Goal: Task Accomplishment & Management: Manage account settings

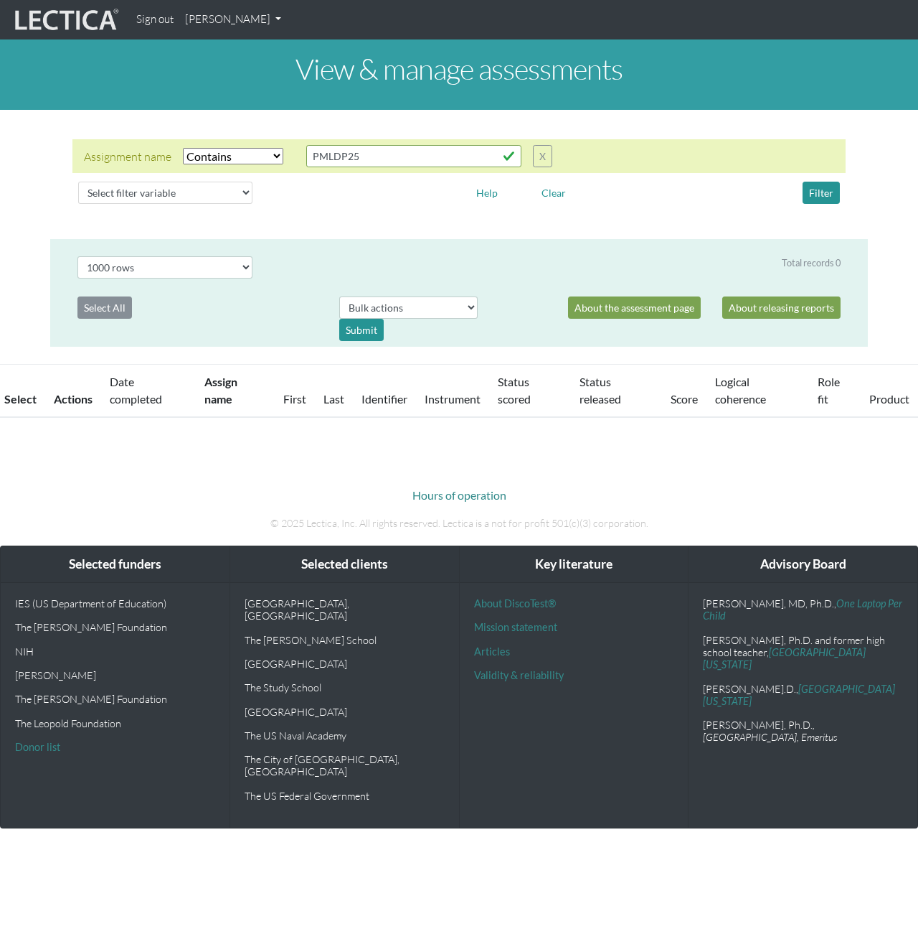
select select "icontains"
select select "100"
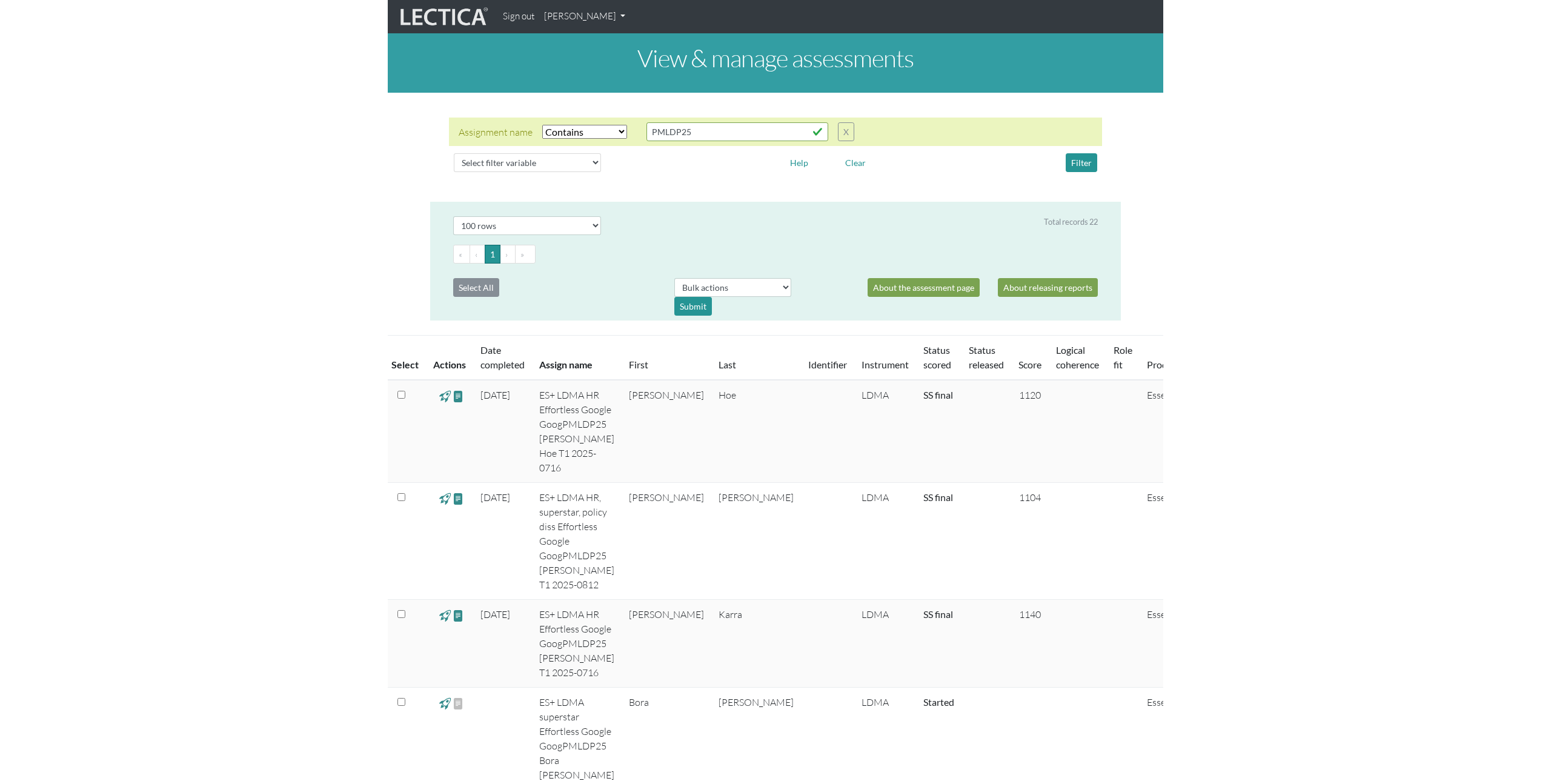
scroll to position [168, 0]
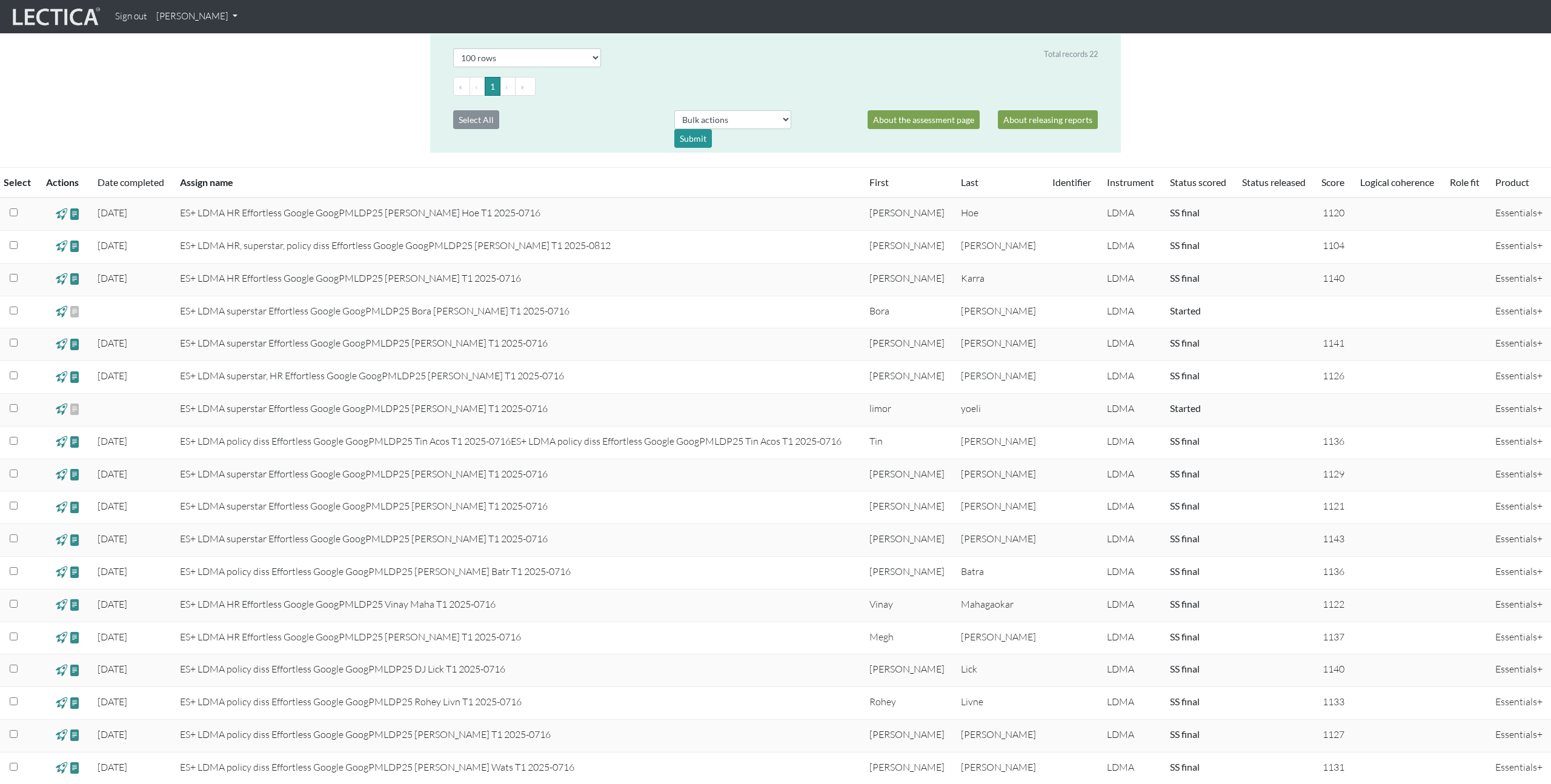
click at [775, 414] on td "ES+ LDMA superstar Effortless Google GoogPMLDP25 [PERSON_NAME] T1 2025-0716" at bounding box center [518, 409] width 690 height 33
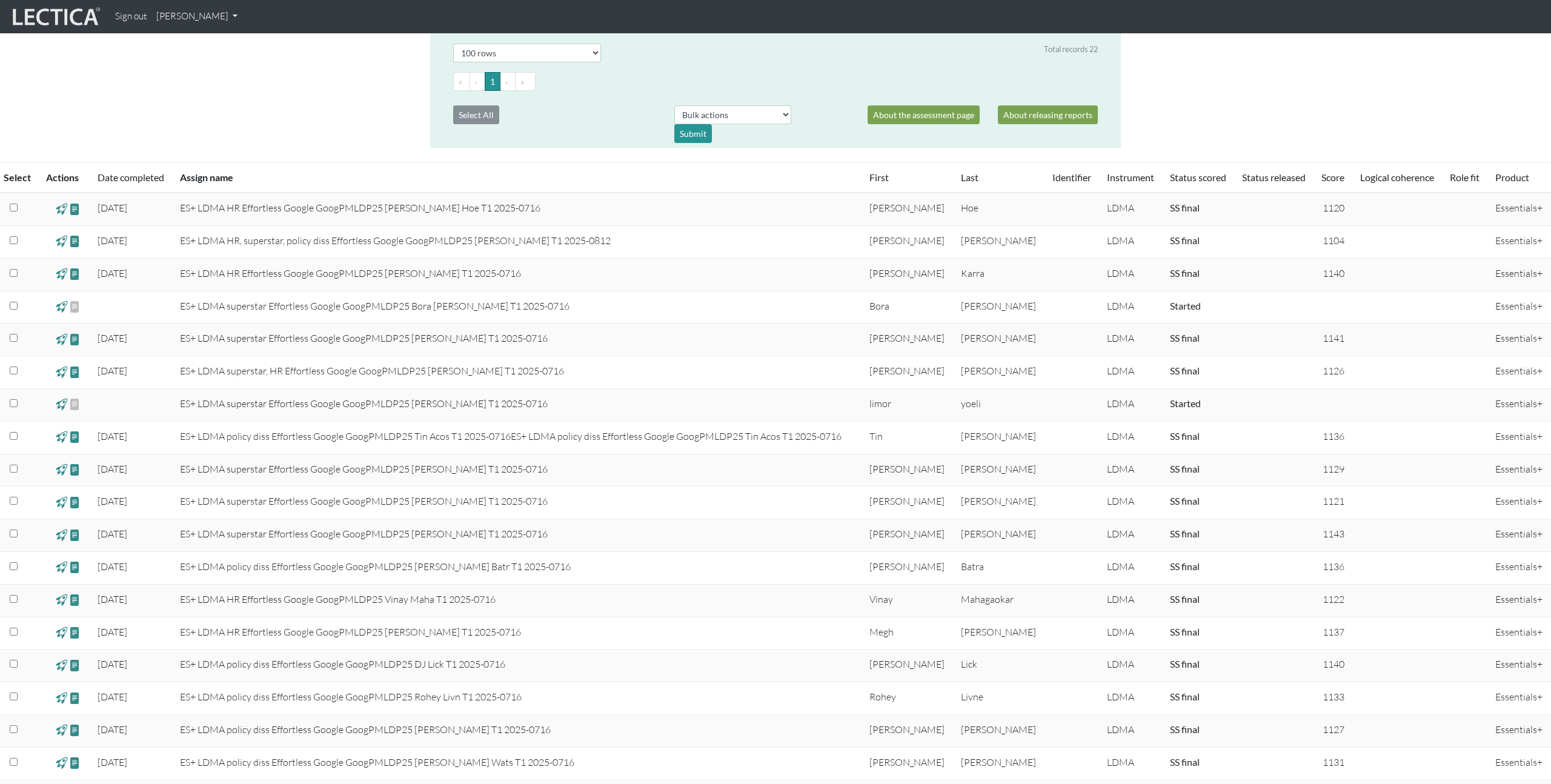
scroll to position [170, 0]
click at [77, 411] on span at bounding box center [75, 407] width 12 height 14
click at [65, 408] on span at bounding box center [62, 407] width 12 height 14
click at [80, 407] on span at bounding box center [75, 407] width 12 height 14
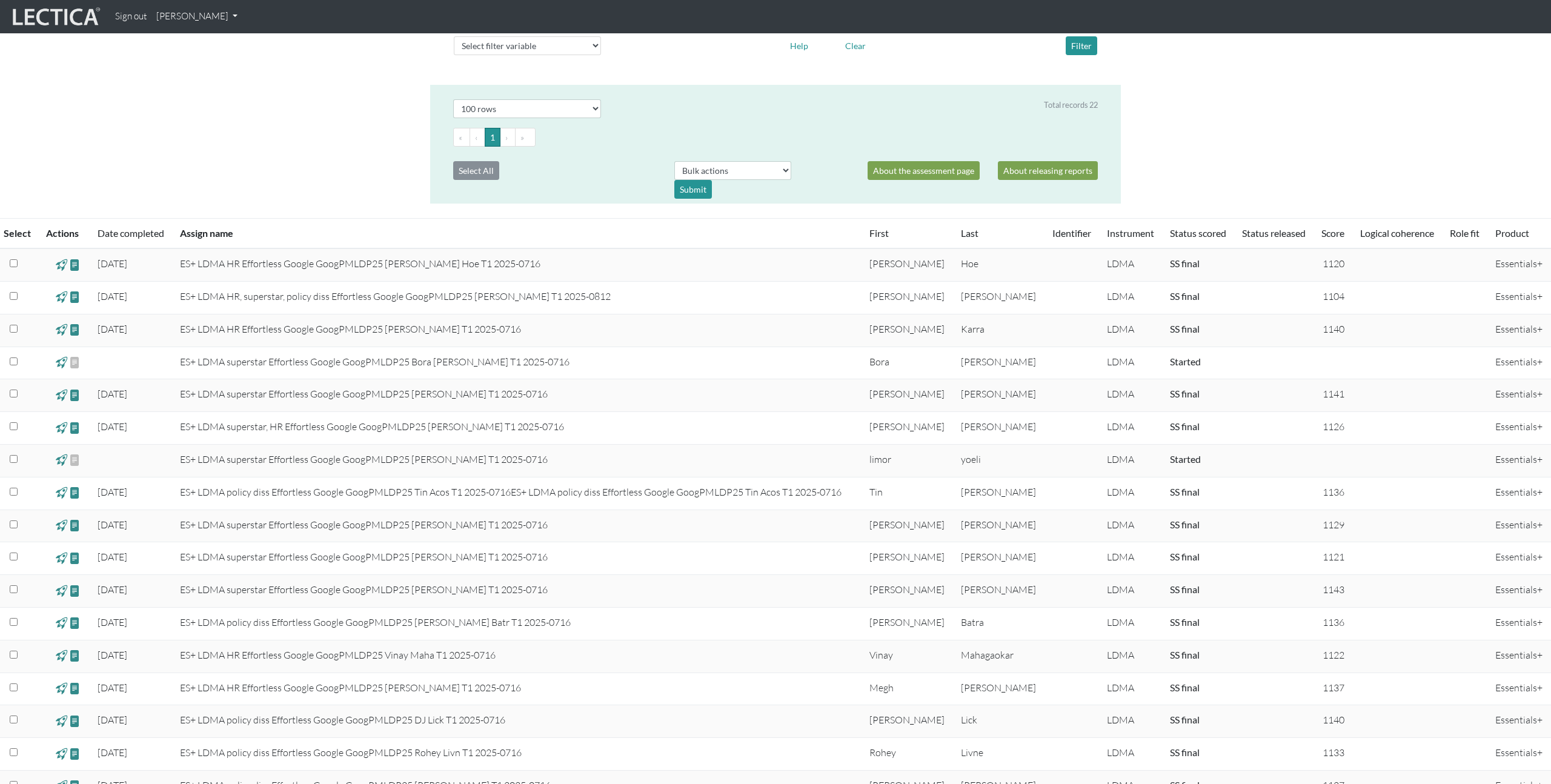
scroll to position [0, 0]
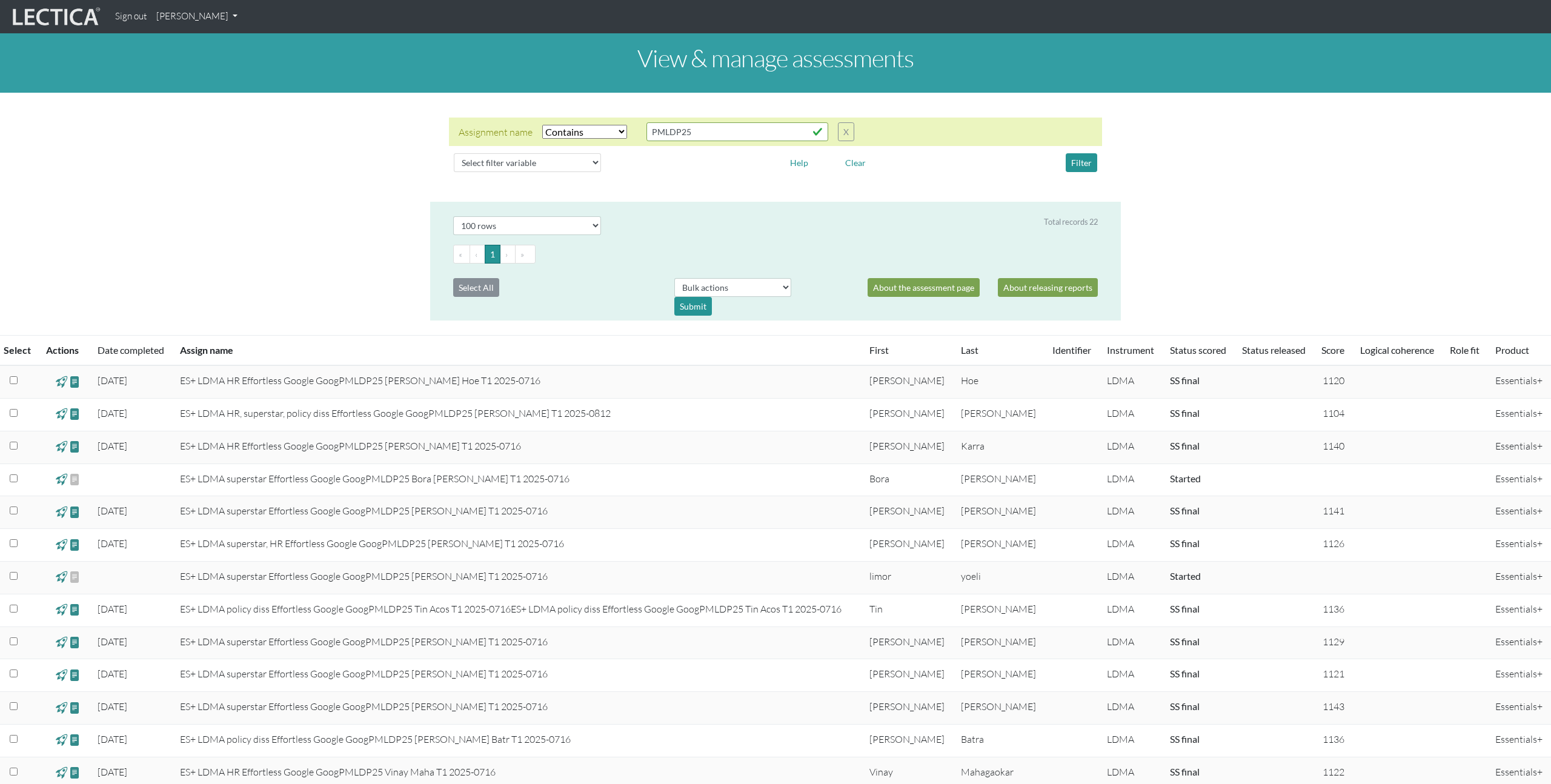
click at [615, 130] on select "Select filter Equals Does not equal Contains Does not contain Starts with Ends …" at bounding box center [584, 132] width 84 height 14
click at [568, 163] on select "Select filter variable Assignment name Date started Date completed First name G…" at bounding box center [527, 163] width 147 height 19
select select "status_score"
click at [453, 172] on select "Select filter variable Assignment name Date started Date completed First name G…" at bounding box center [527, 163] width 147 height 19
select select
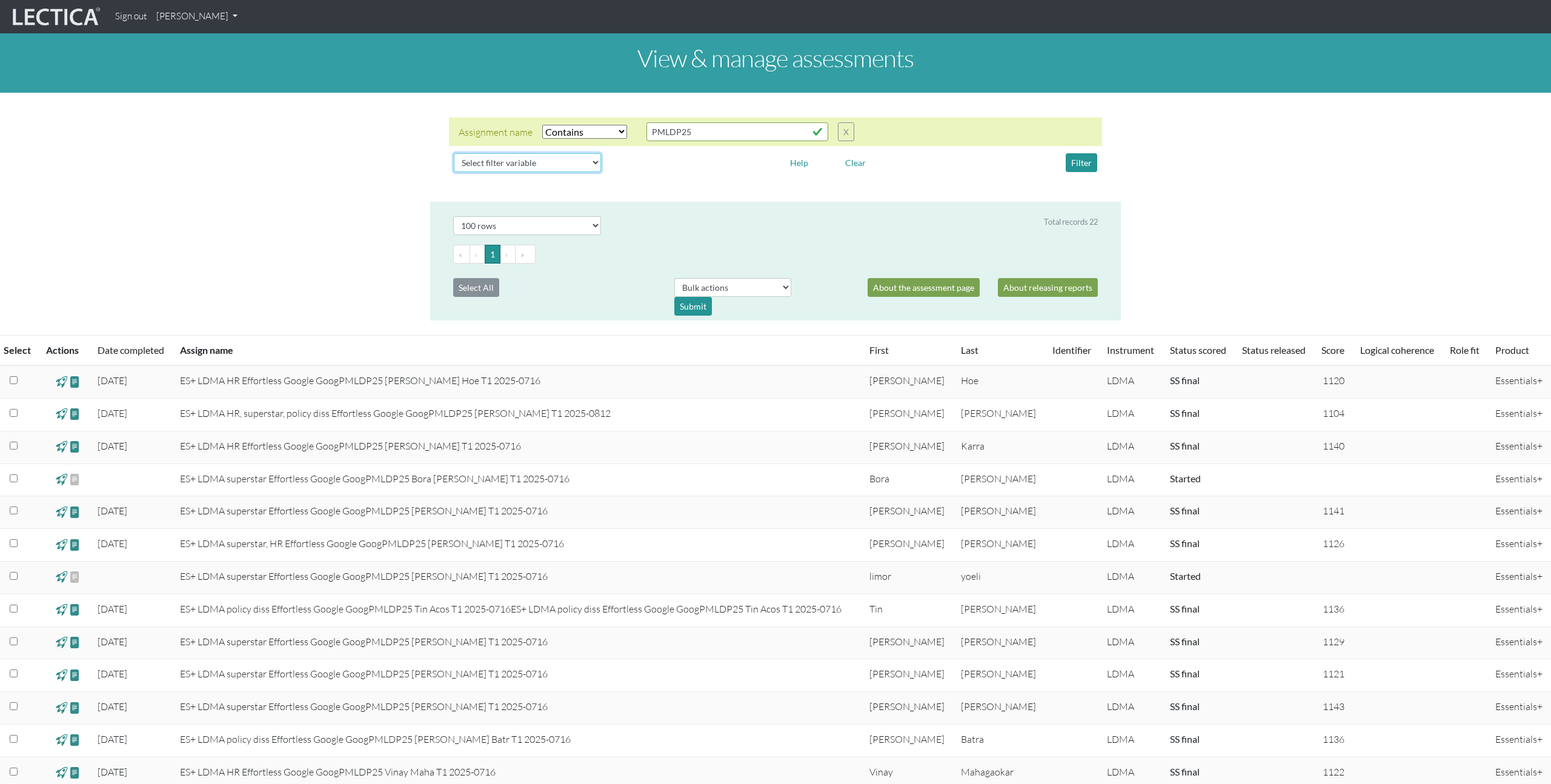
select select
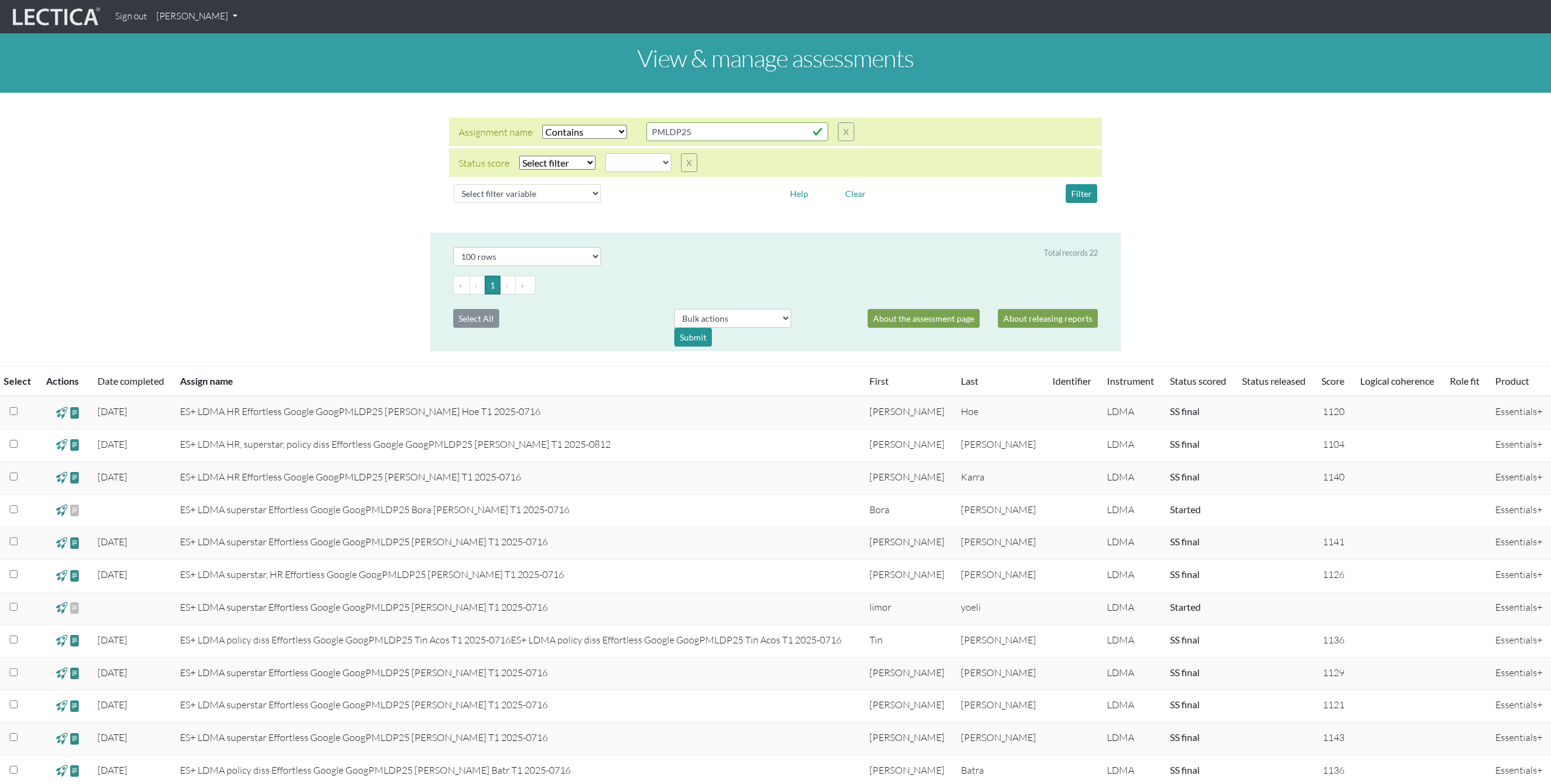
click at [590, 161] on select "Select filter Equals Does not equal" at bounding box center [557, 162] width 76 height 14
select select "iexact"
click at [519, 155] on select "Select filter Equals Does not equal" at bounding box center [557, 162] width 76 height 14
select select
click at [641, 165] on select "completed created finalized_cs finalized_ls finalized_ss scored_cs started unsc…" at bounding box center [638, 163] width 66 height 19
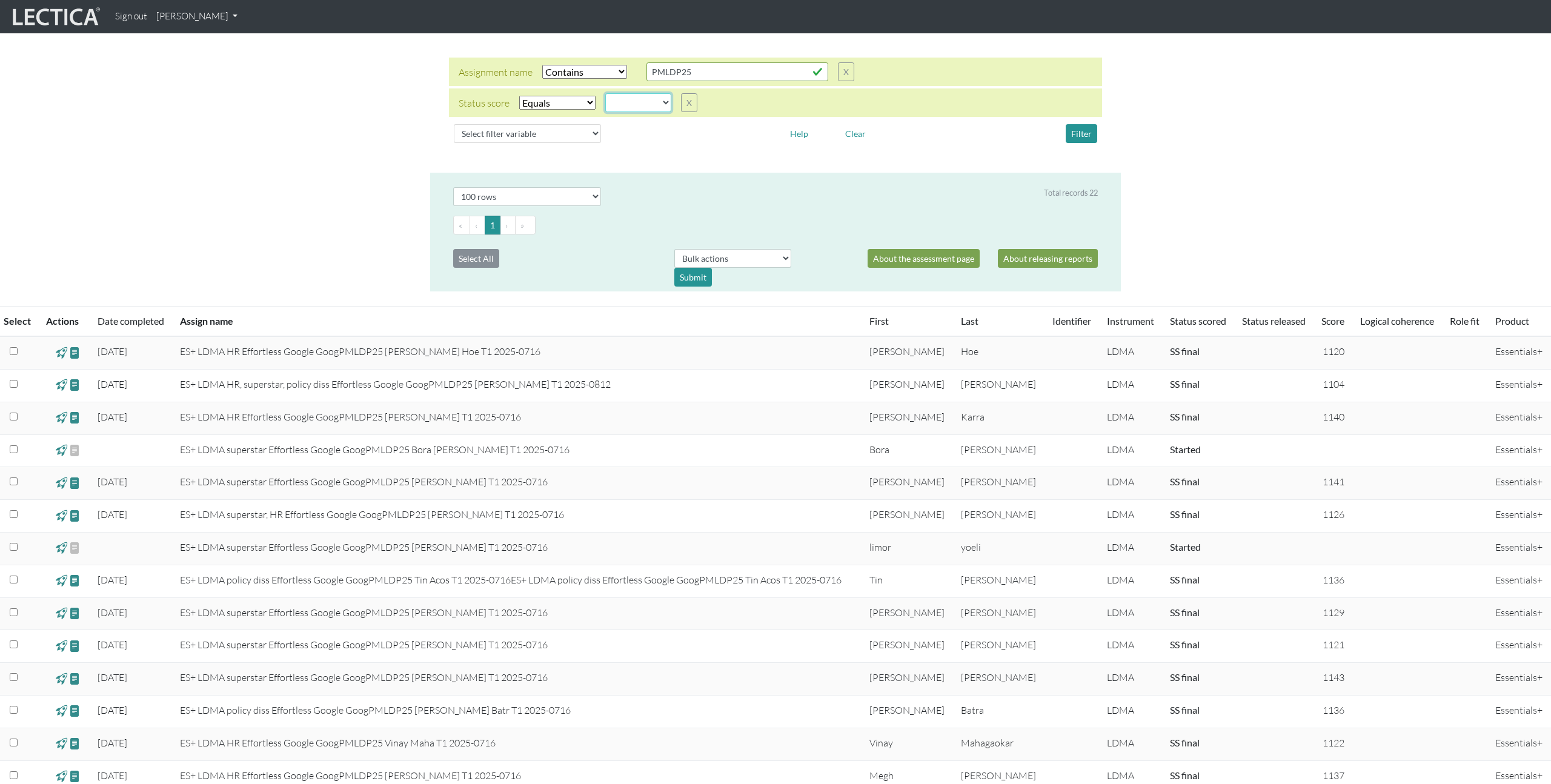
scroll to position [47, 0]
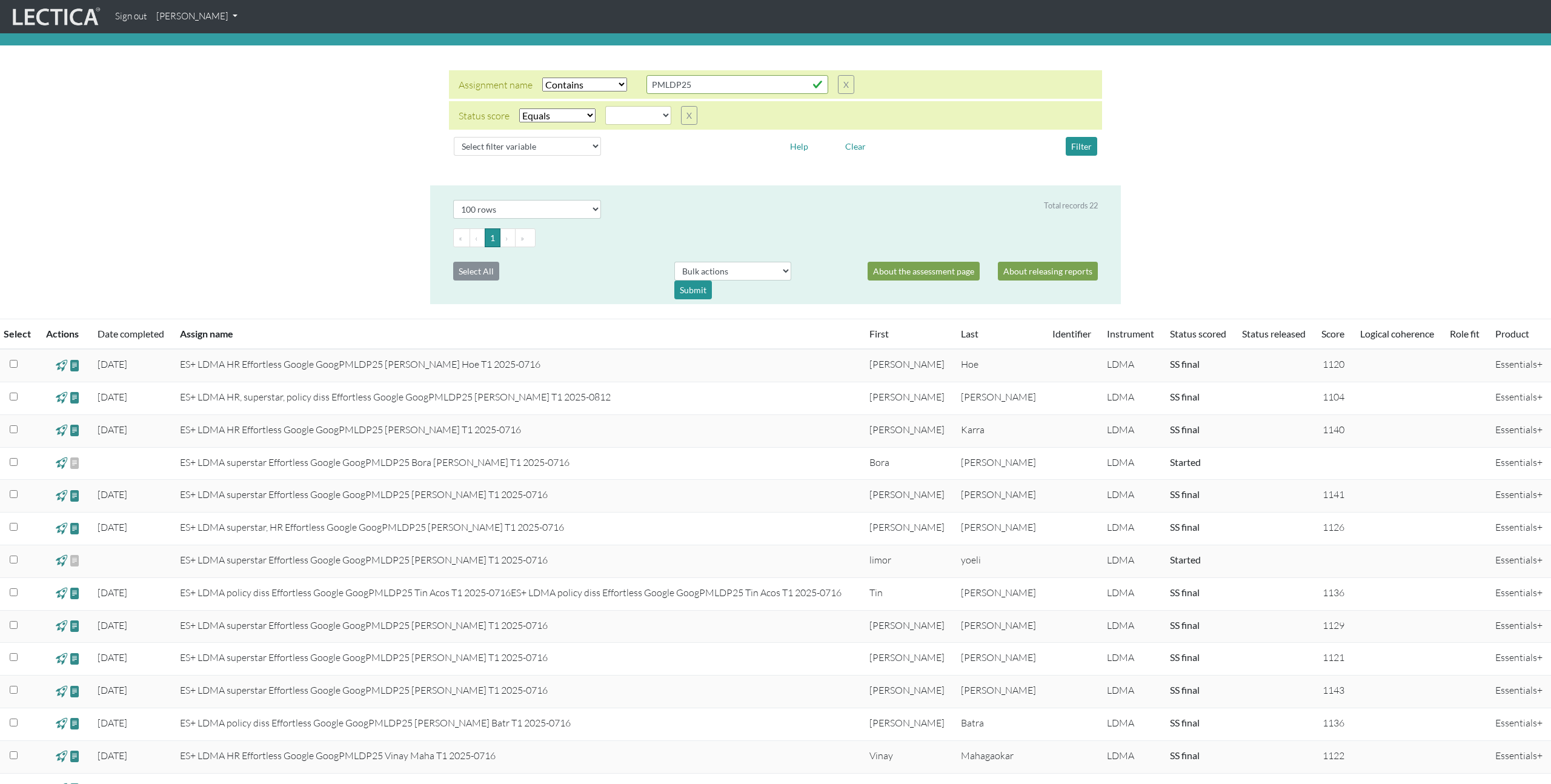
click at [775, 557] on td at bounding box center [1274, 560] width 80 height 33
drag, startPoint x: 1219, startPoint y: 557, endPoint x: 1045, endPoint y: 556, distance: 174.0
click at [775, 556] on tr "ES+ LDMA superstar Effortless Google GoogPMLDP25 Limor Yoel T1 2025-0716 limor …" at bounding box center [775, 560] width 1551 height 33
click at [775, 556] on td at bounding box center [1072, 560] width 55 height 33
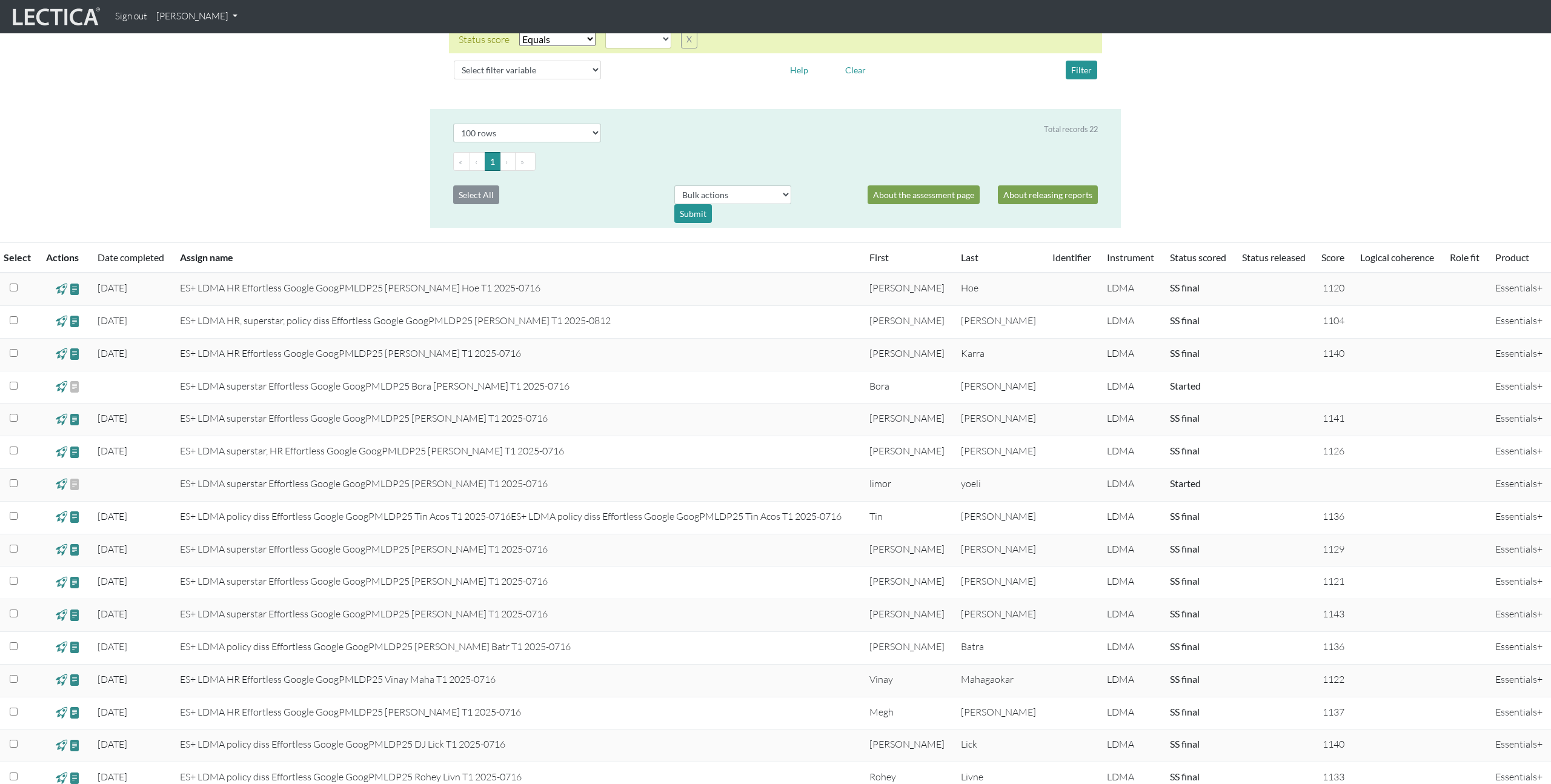
scroll to position [0, 0]
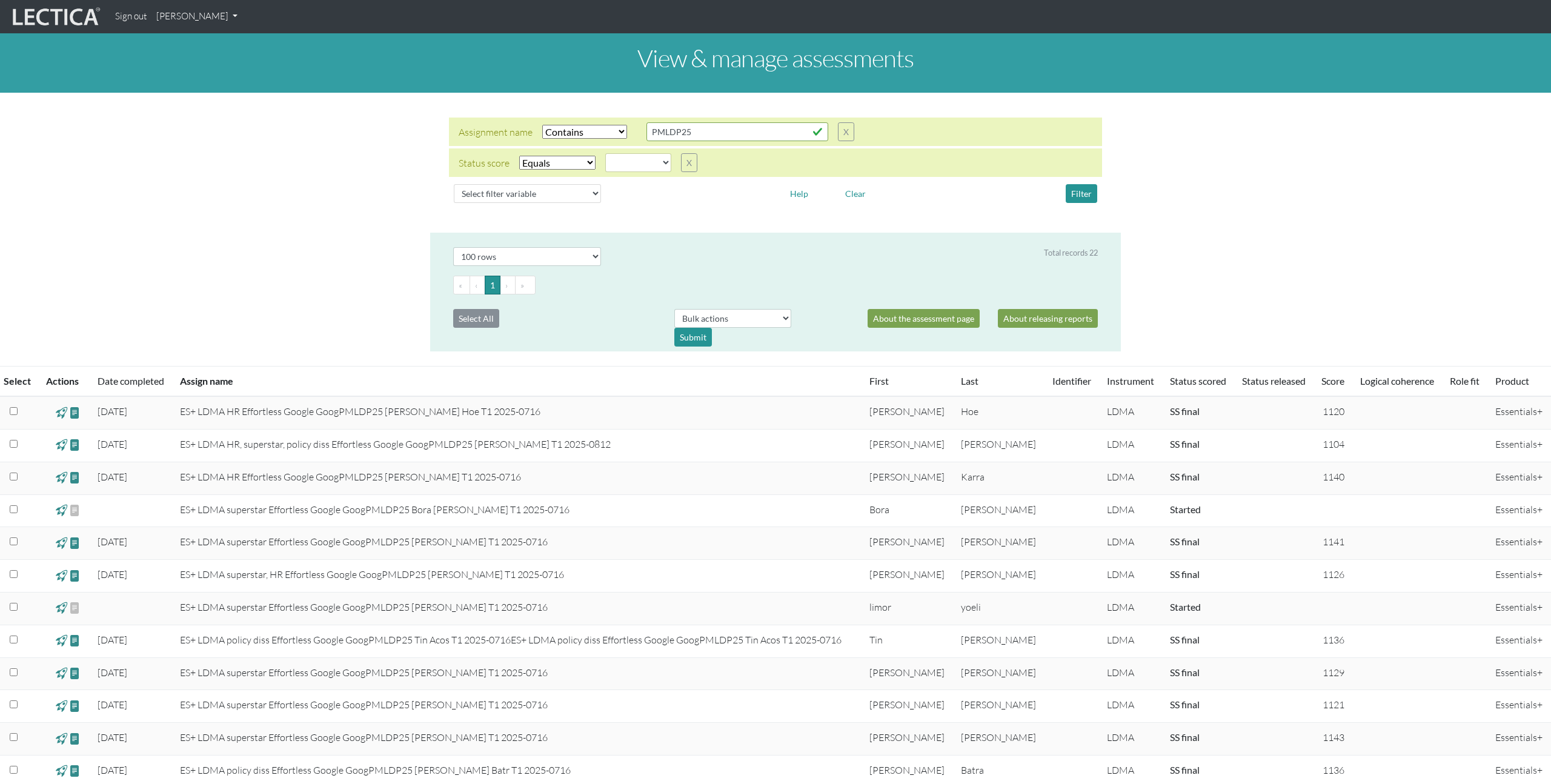
click at [230, 19] on link "[PERSON_NAME]" at bounding box center [197, 17] width 91 height 24
click at [332, 281] on div "View & manage assessments Assignment name Select filter Equals Does not equal C…" at bounding box center [775, 572] width 1551 height 1079
click at [225, 7] on link "[PERSON_NAME]" at bounding box center [197, 17] width 91 height 24
click at [226, 87] on link "Manage assignments" at bounding box center [213, 86] width 103 height 15
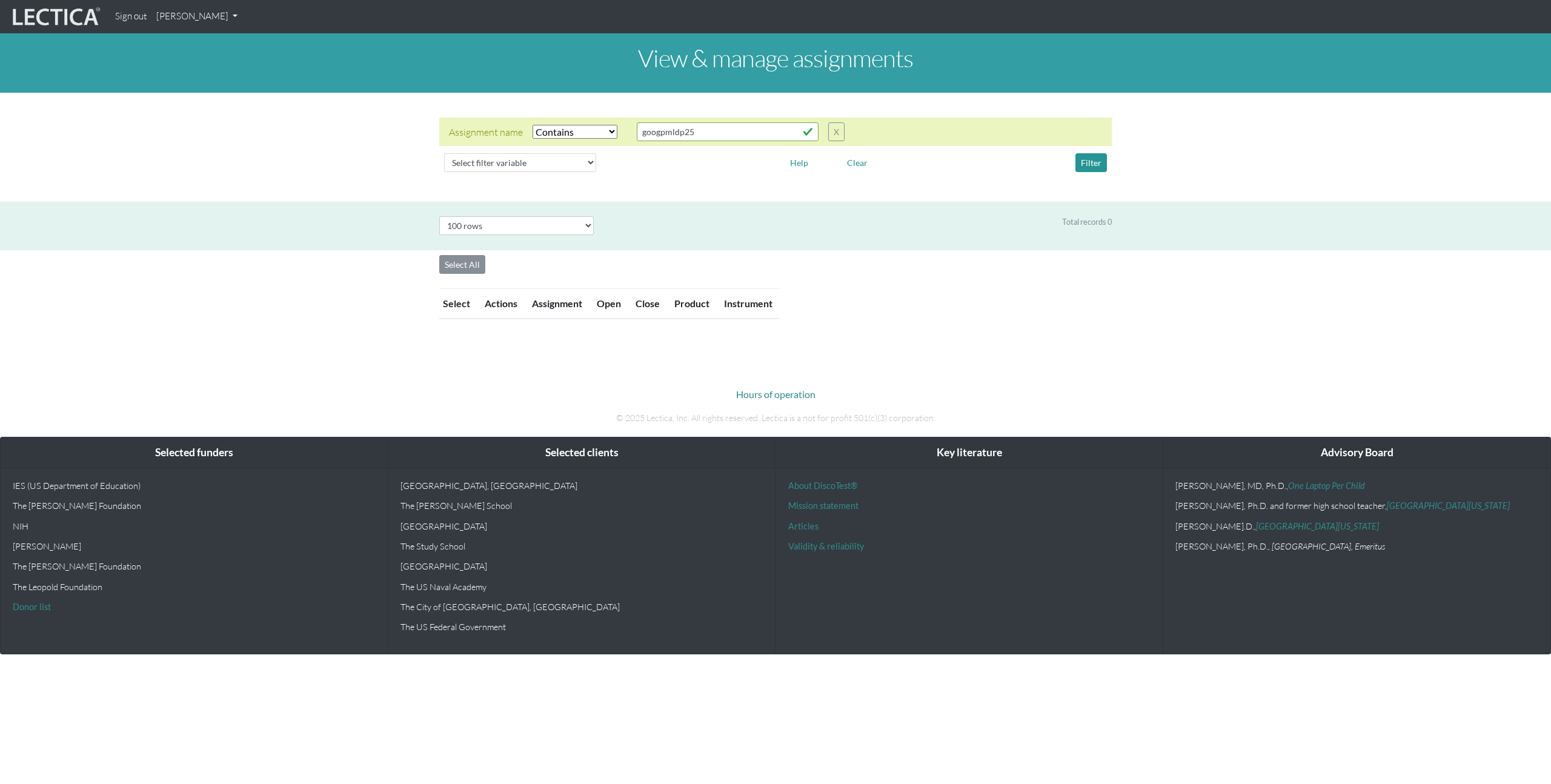
select select "icontains"
select select "100"
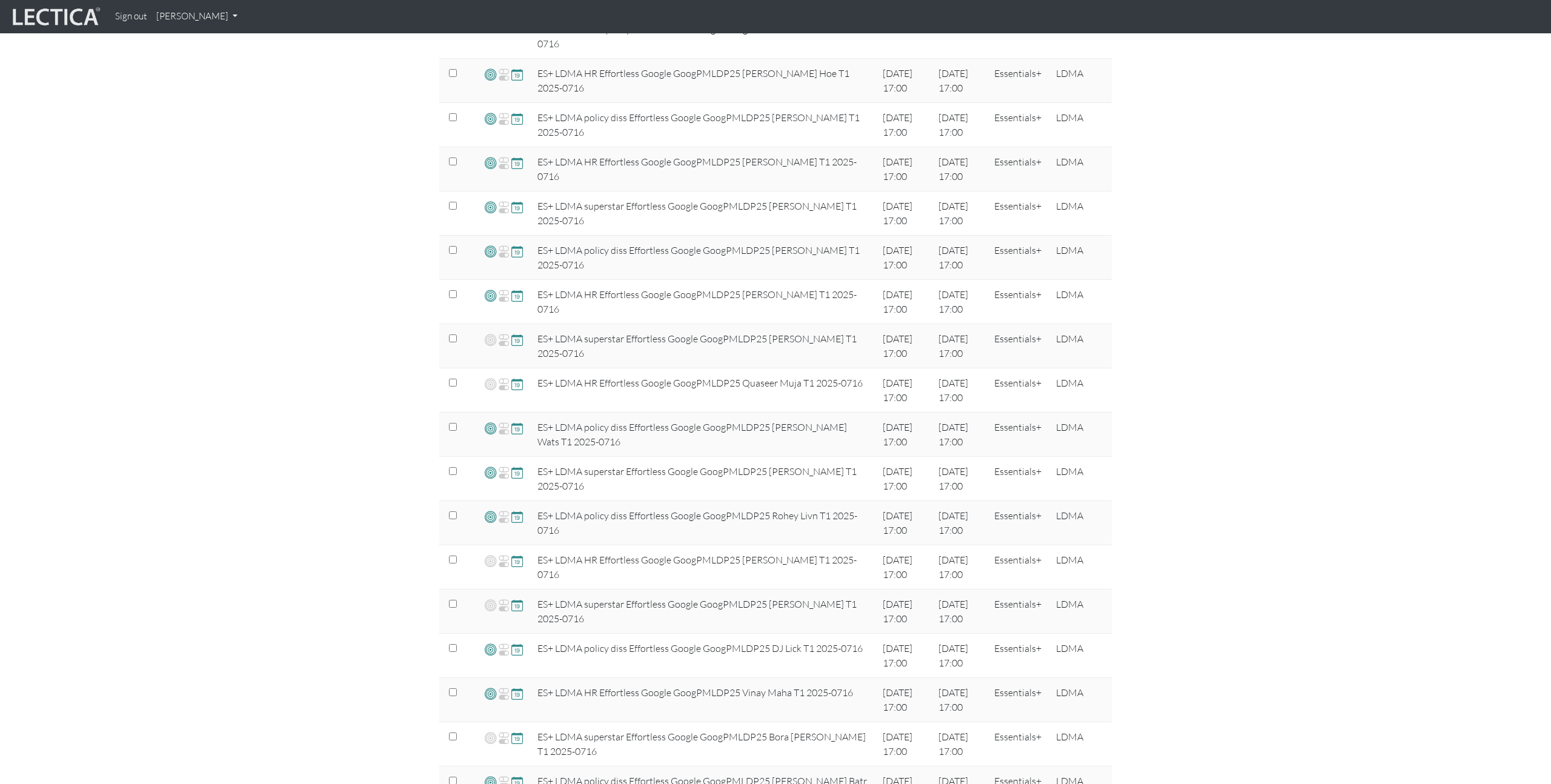
scroll to position [394, 0]
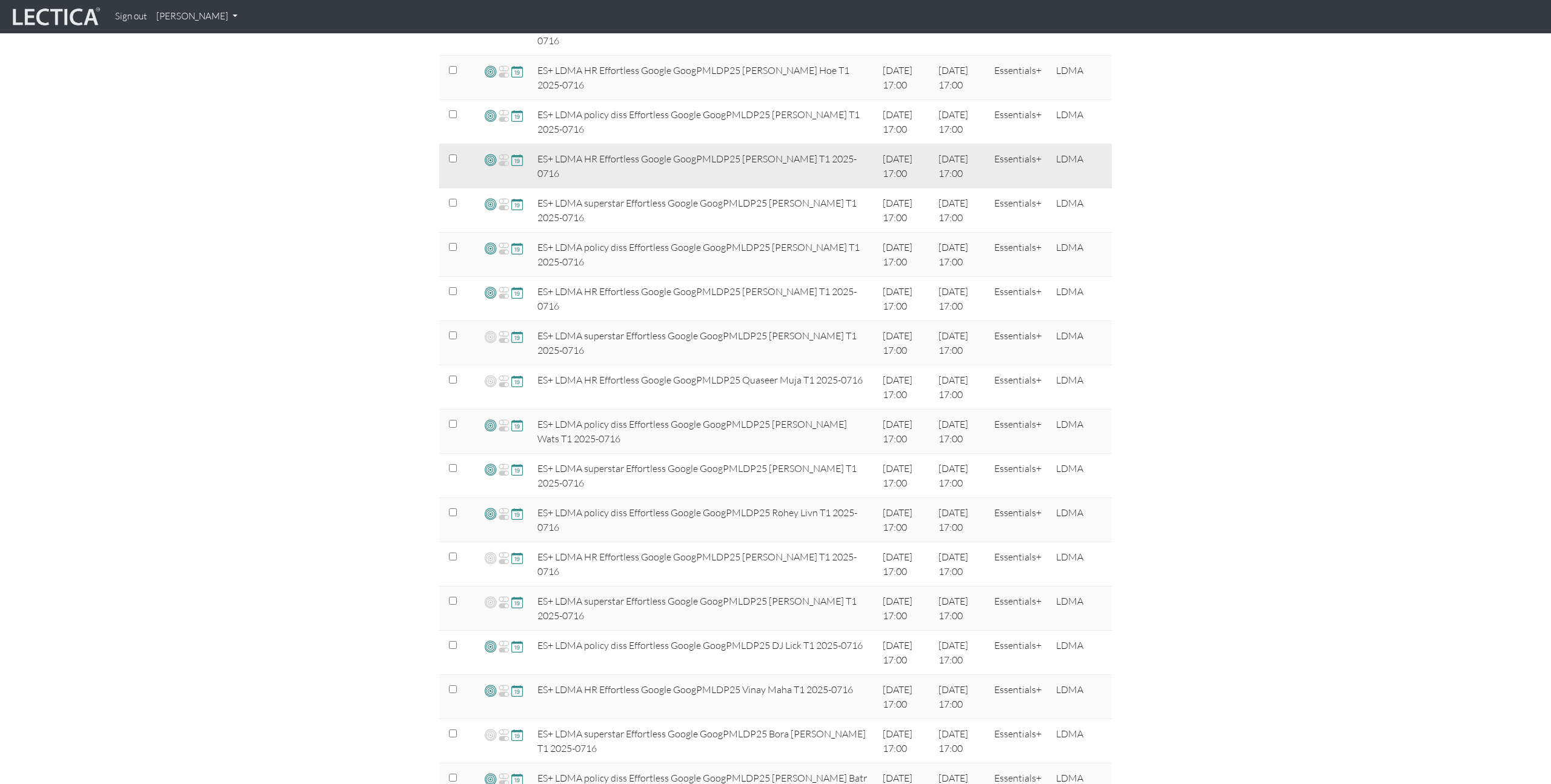
click at [490, 160] on span at bounding box center [491, 160] width 12 height 14
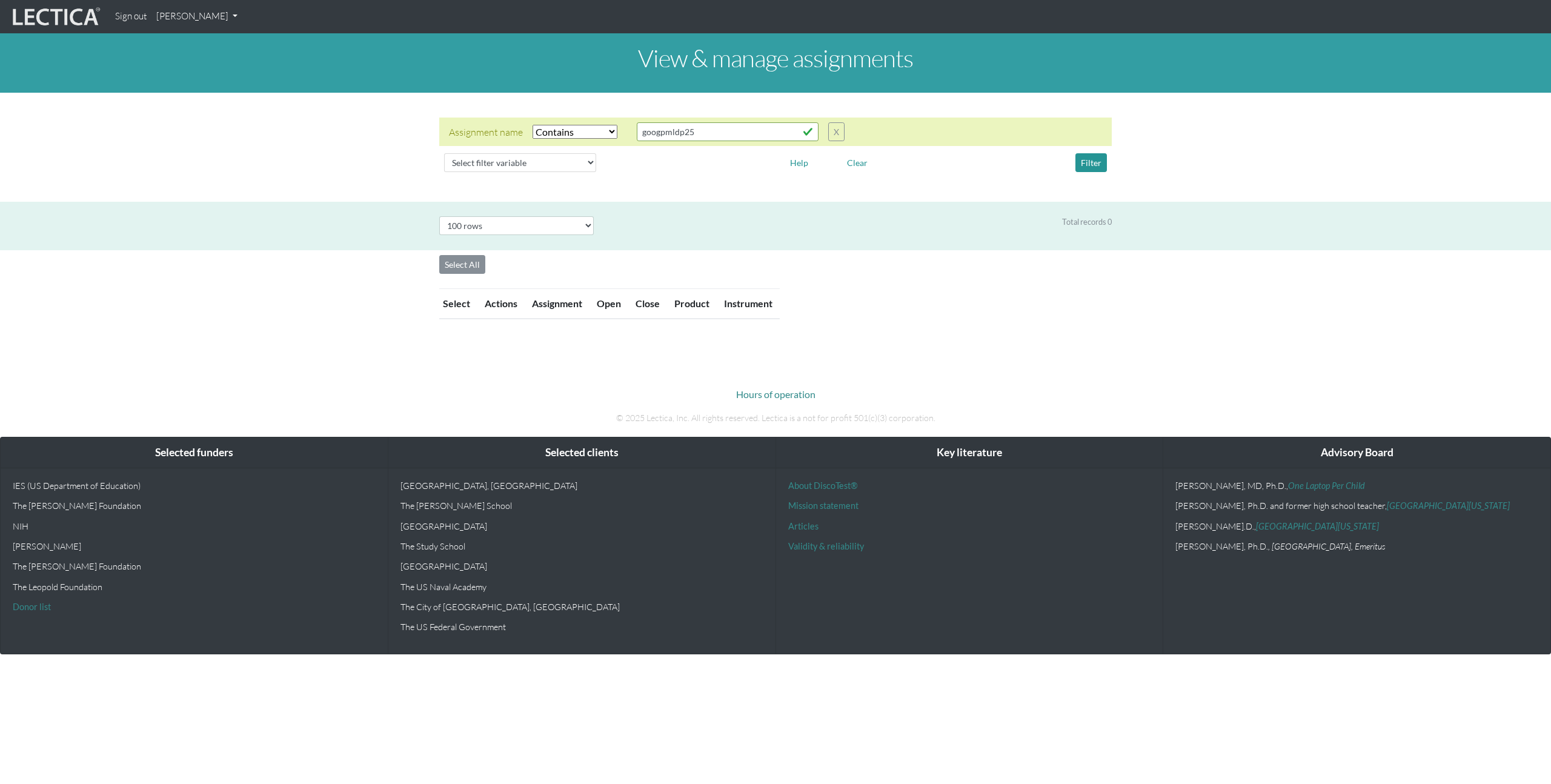
select select "icontains"
select select "100"
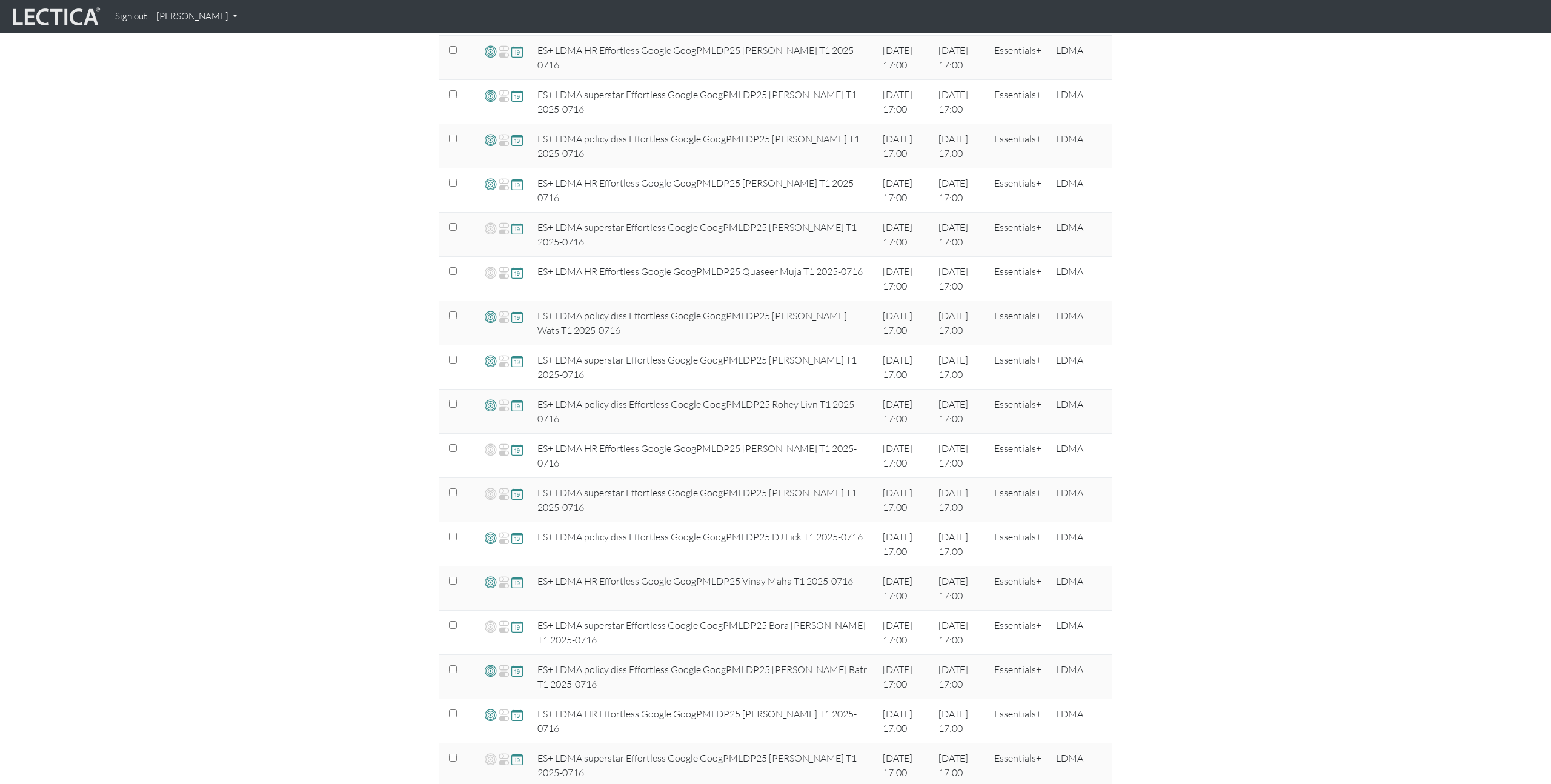
scroll to position [504, 0]
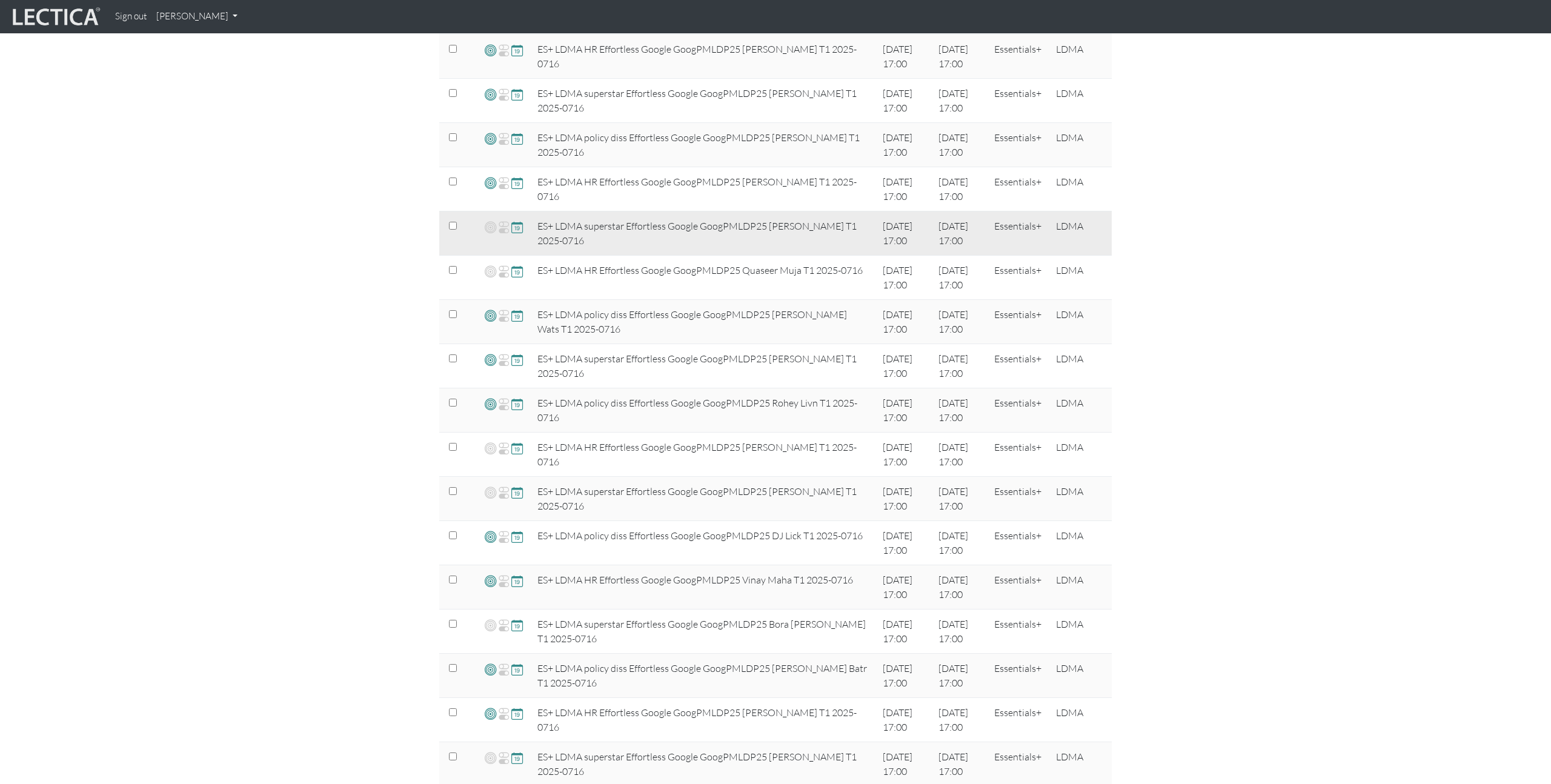
click at [520, 229] on span at bounding box center [518, 226] width 12 height 14
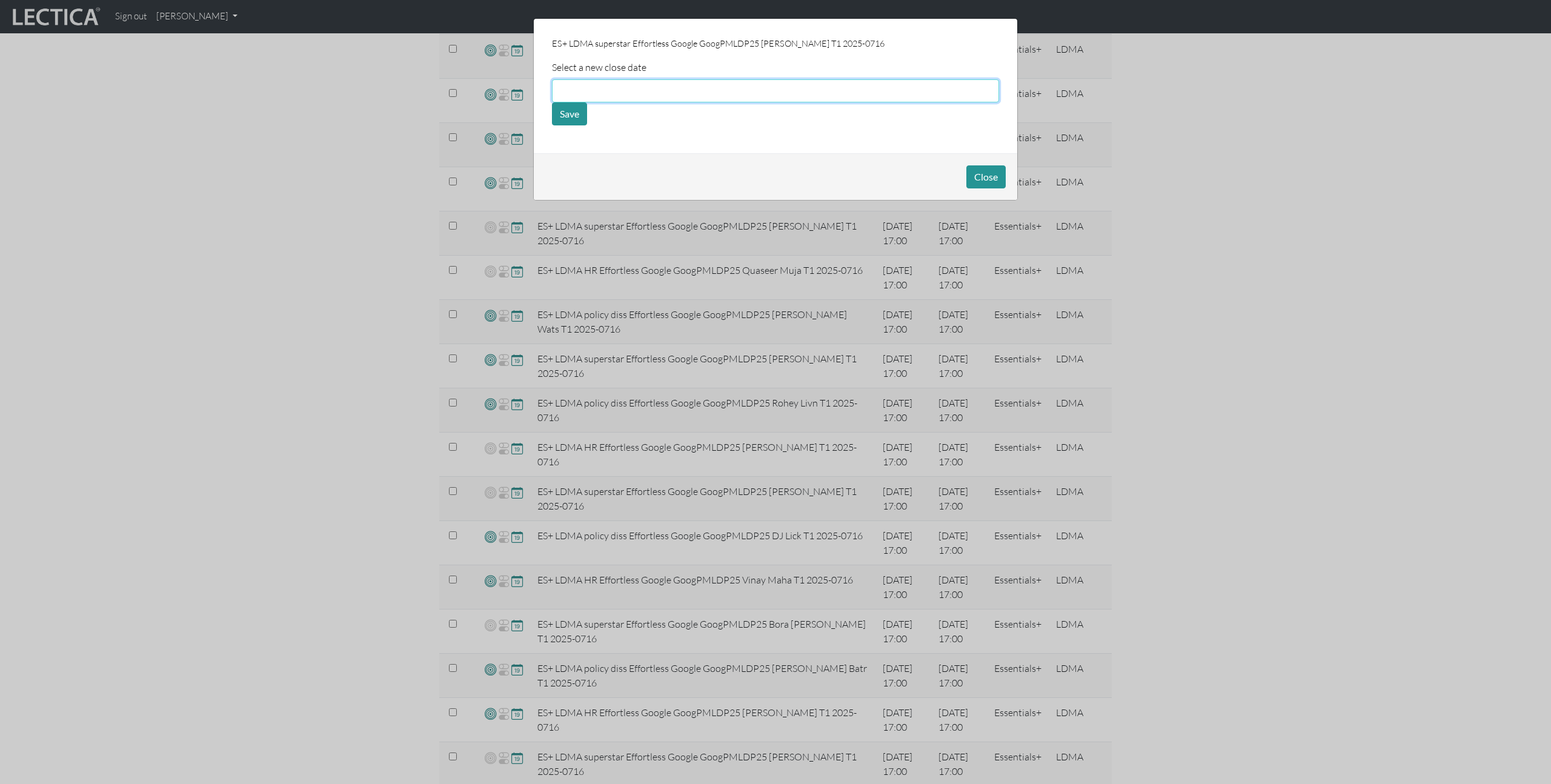
click at [609, 91] on input "text" at bounding box center [776, 90] width 447 height 23
click at [702, 165] on td "19" at bounding box center [701, 166] width 27 height 14
click at [644, 89] on input "[DATE]" at bounding box center [776, 90] width 447 height 23
click at [567, 181] on td "21" at bounding box center [564, 180] width 19 height 14
type input "[DATE]"
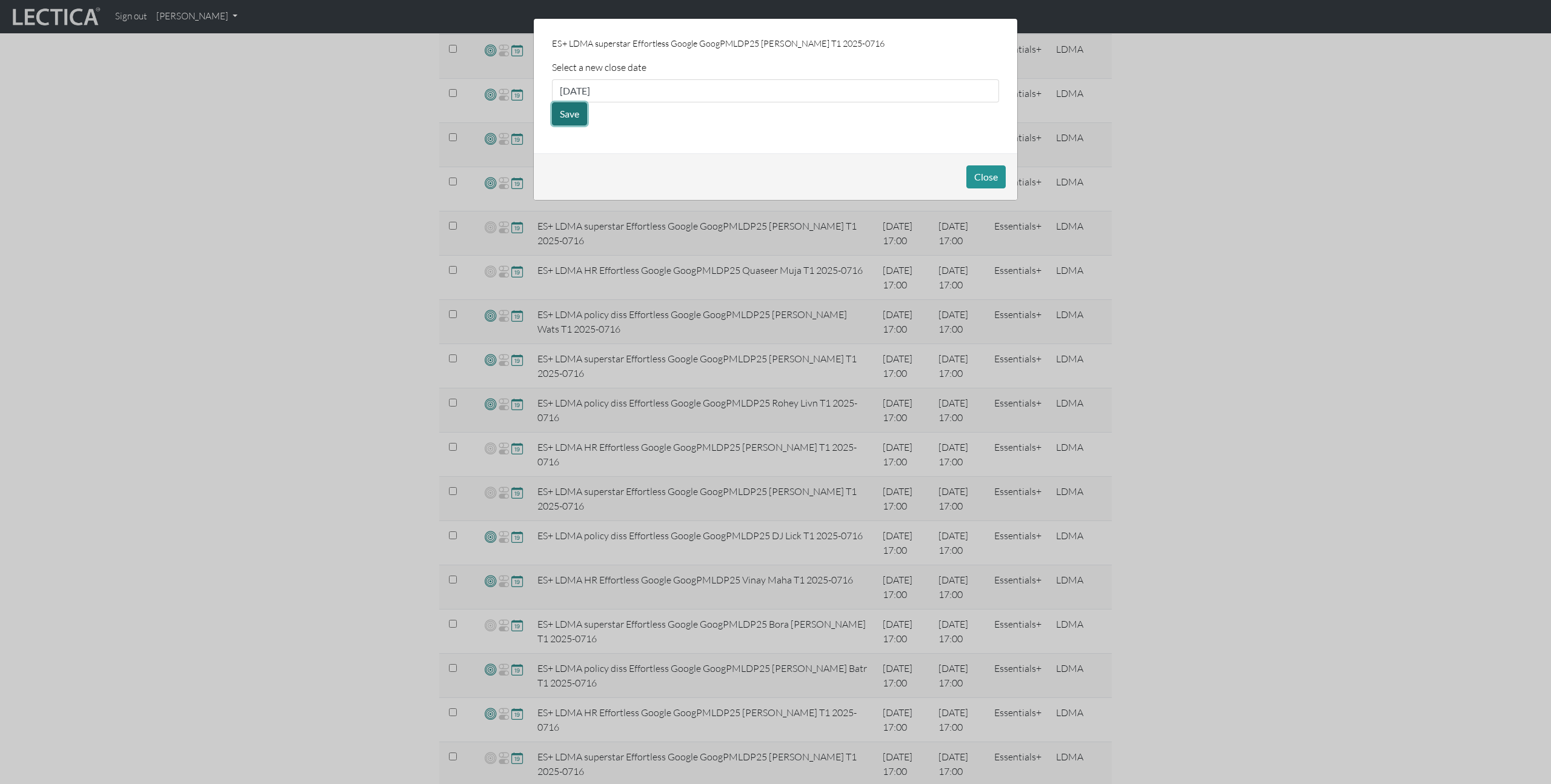
click at [574, 116] on button "Save" at bounding box center [570, 113] width 35 height 23
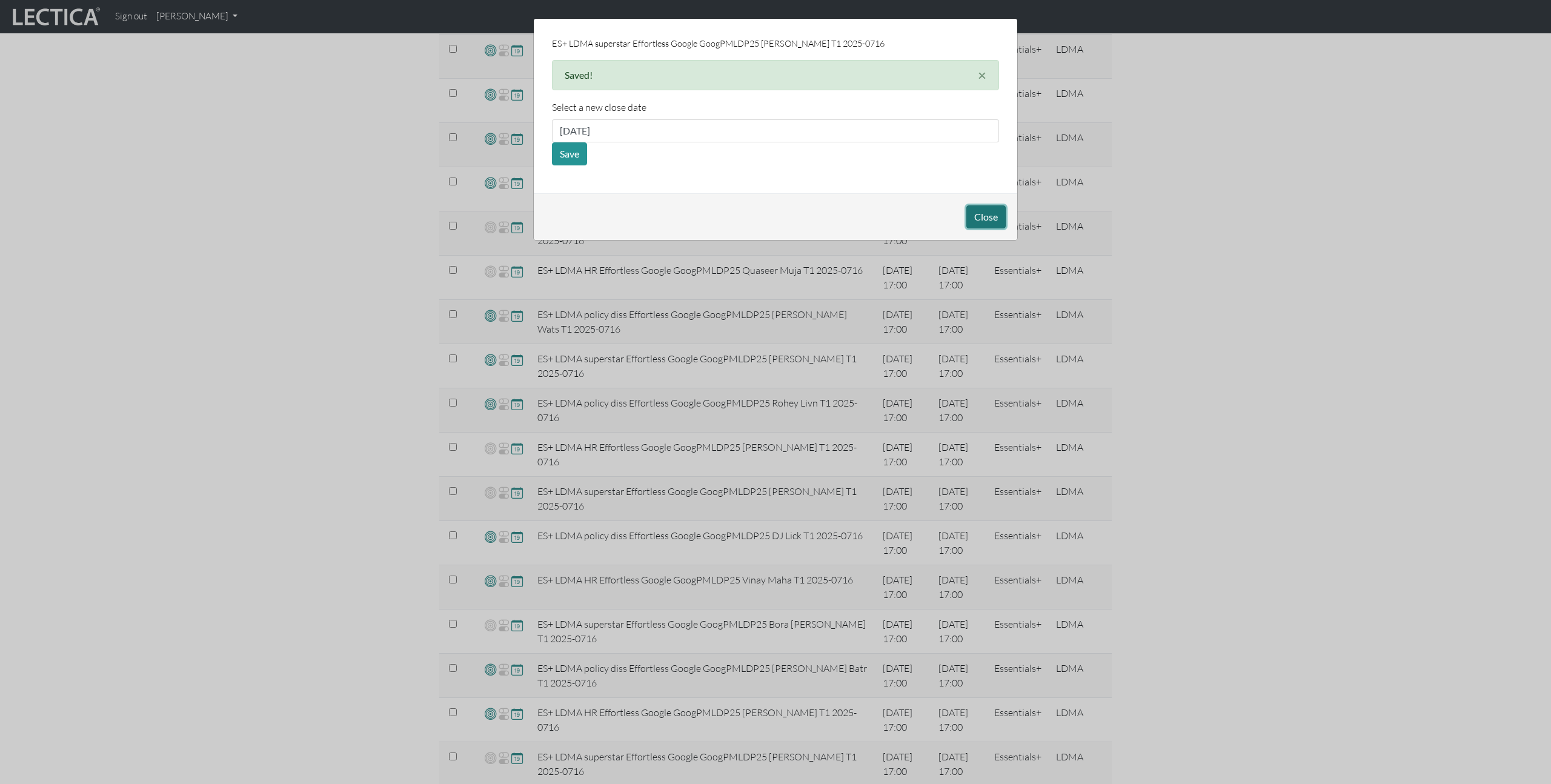
click at [982, 216] on button "Close" at bounding box center [986, 216] width 40 height 23
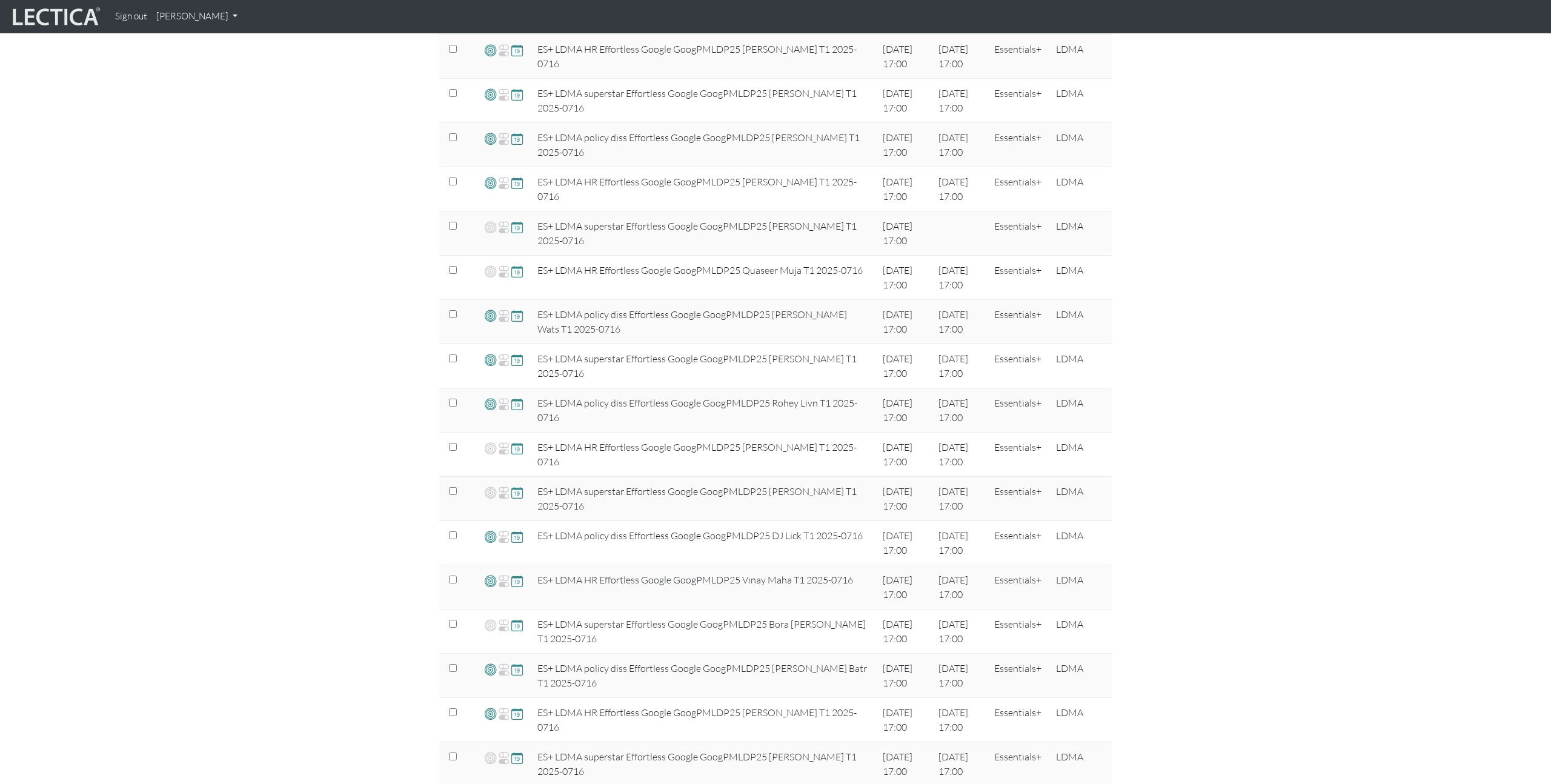
click at [399, 360] on div "View & manage assignments Assignment name Select filter Equals Does not equal C…" at bounding box center [775, 273] width 1551 height 1487
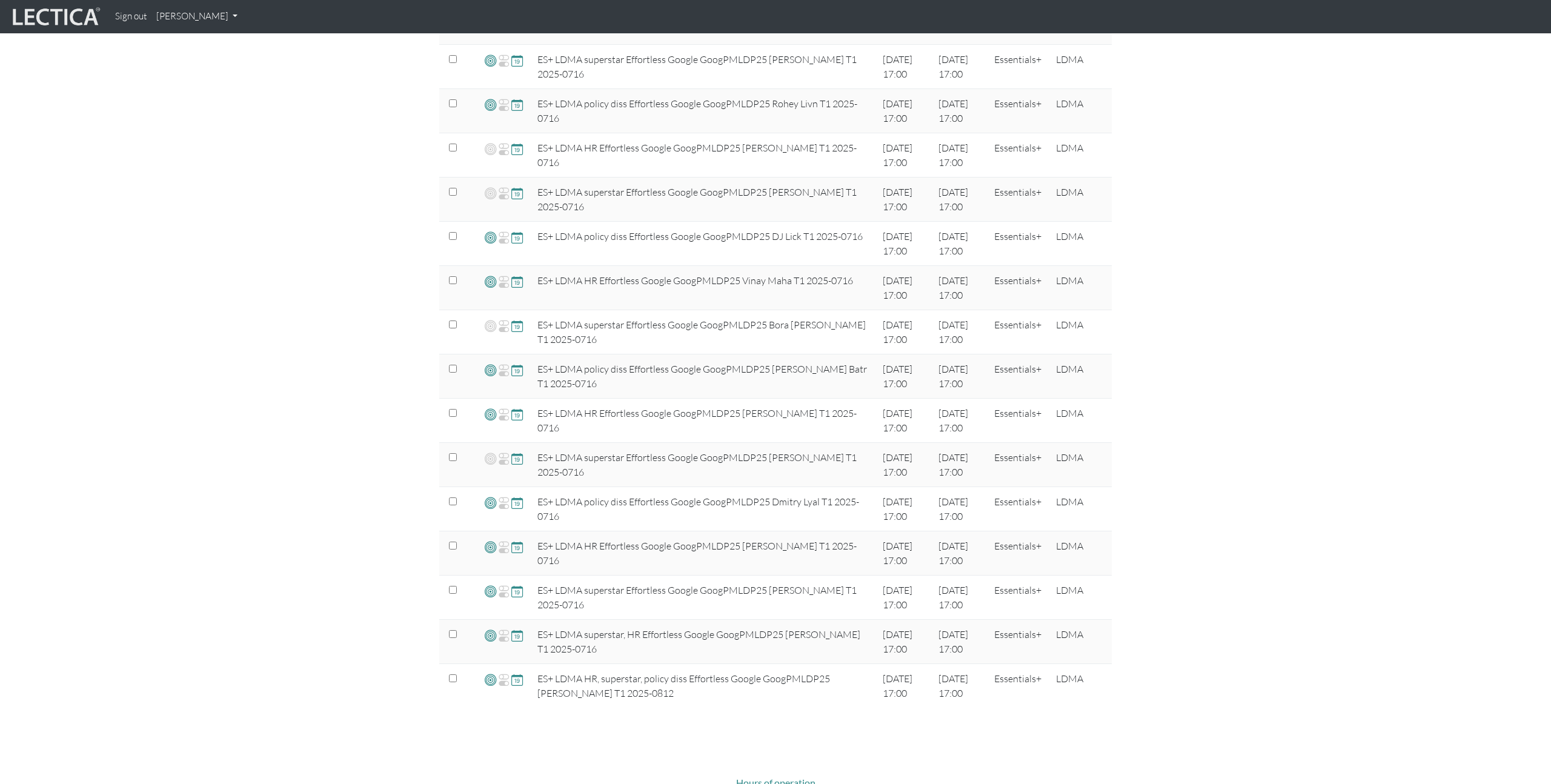
scroll to position [807, 0]
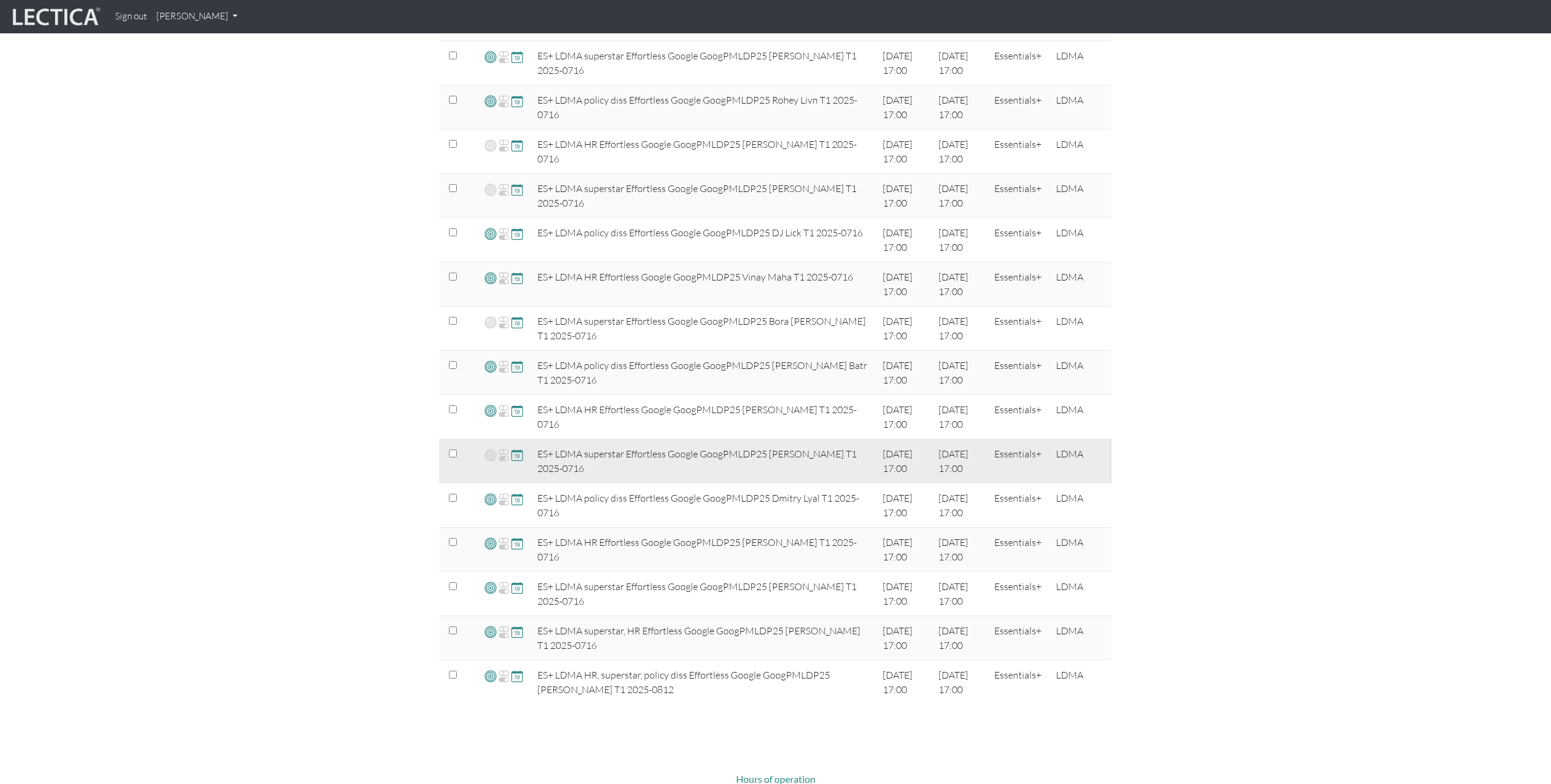
click at [516, 454] on span at bounding box center [518, 454] width 12 height 14
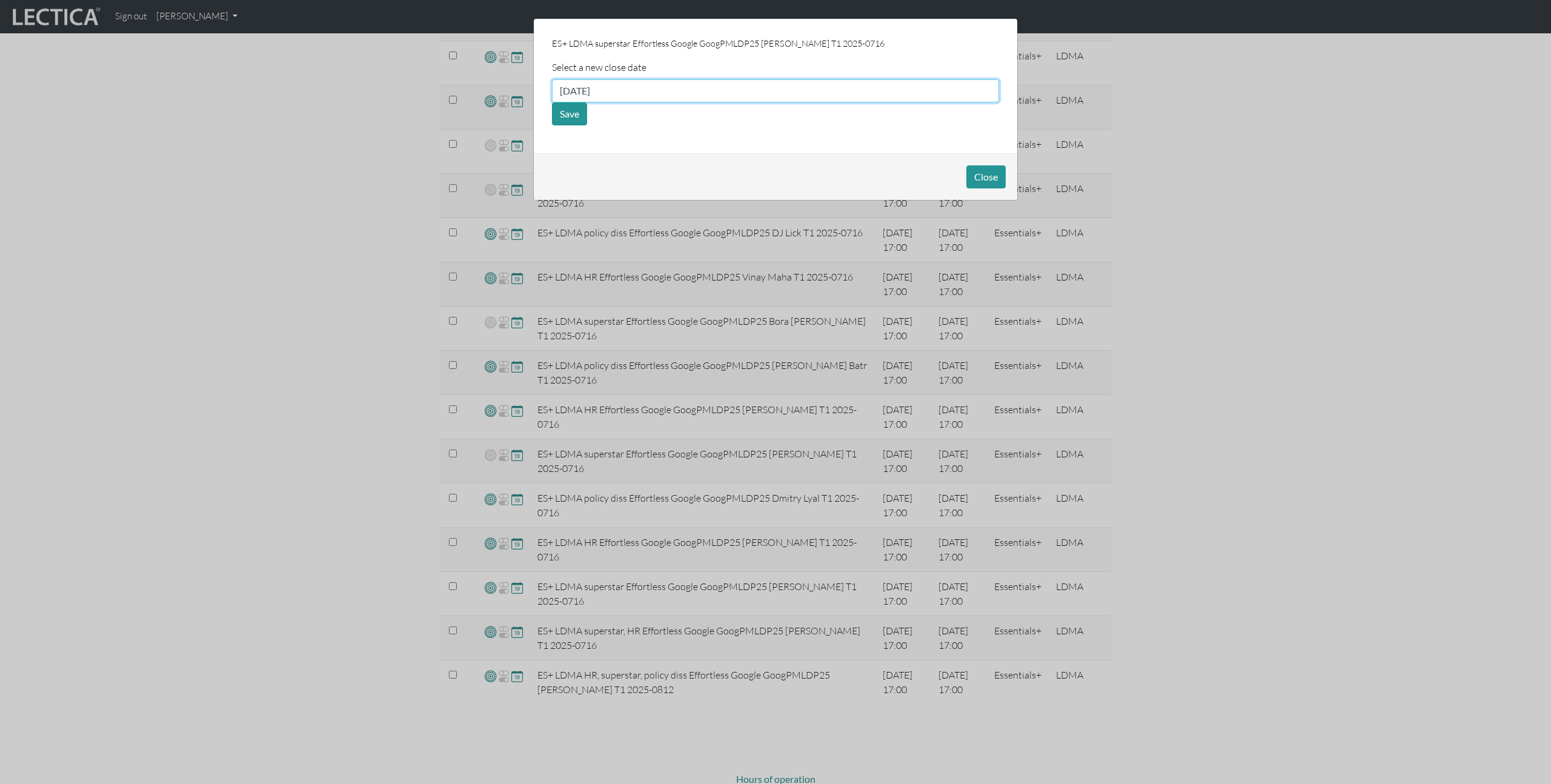
click at [618, 96] on input "[DATE]" at bounding box center [776, 90] width 447 height 23
click at [825, 138] on div "ES+ LDMA superstar Effortless Google GoogPMLDP25 [PERSON_NAME] T1 2025-0716 Sel…" at bounding box center [775, 85] width 484 height 134
click at [572, 121] on button "Save" at bounding box center [570, 113] width 35 height 23
click at [975, 180] on button "Close" at bounding box center [986, 176] width 40 height 23
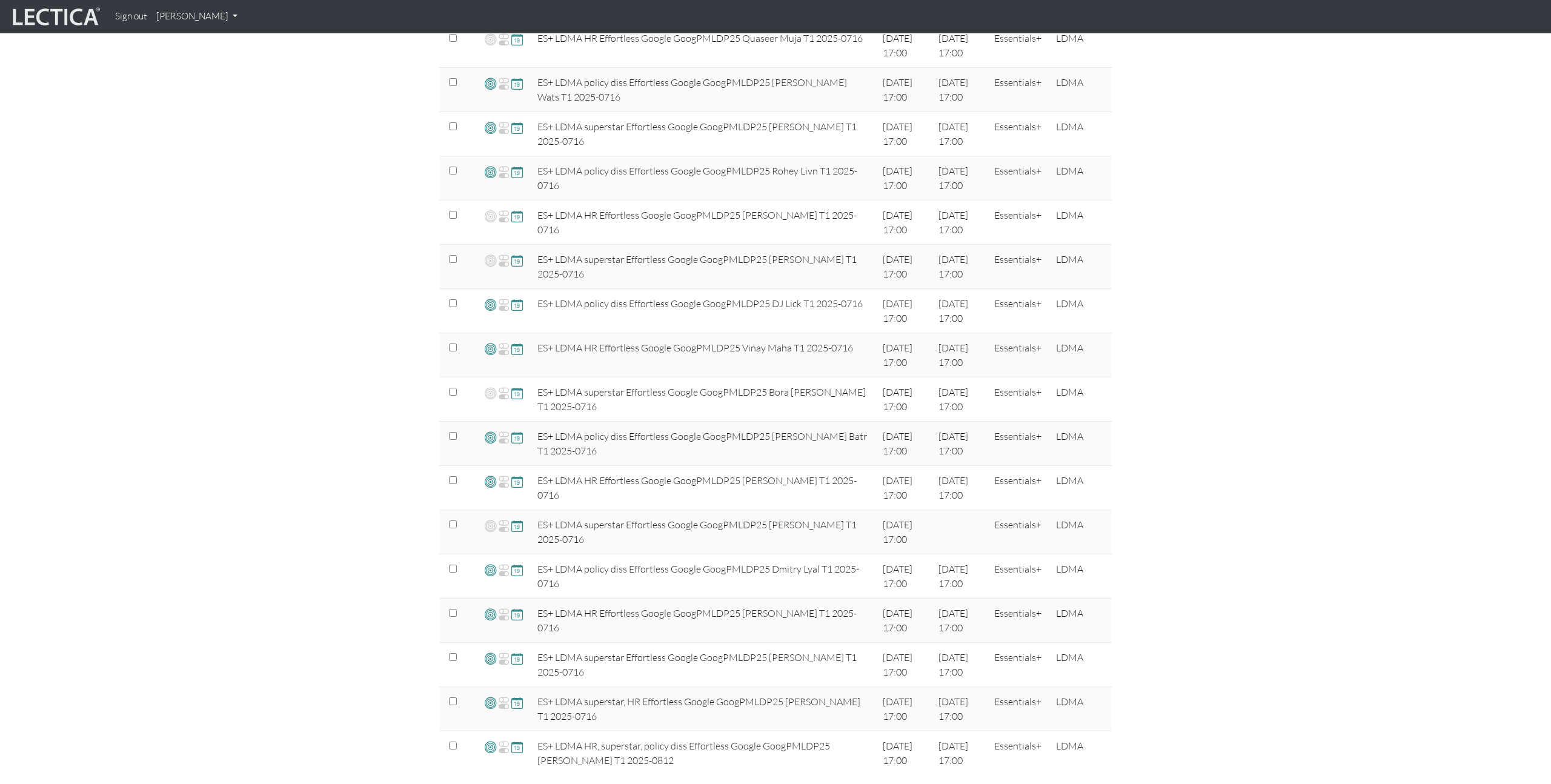
scroll to position [738, 0]
click at [418, 286] on div "View & manage assignments Assignment name Select filter Equals Does not equal C…" at bounding box center [775, 39] width 1551 height 1487
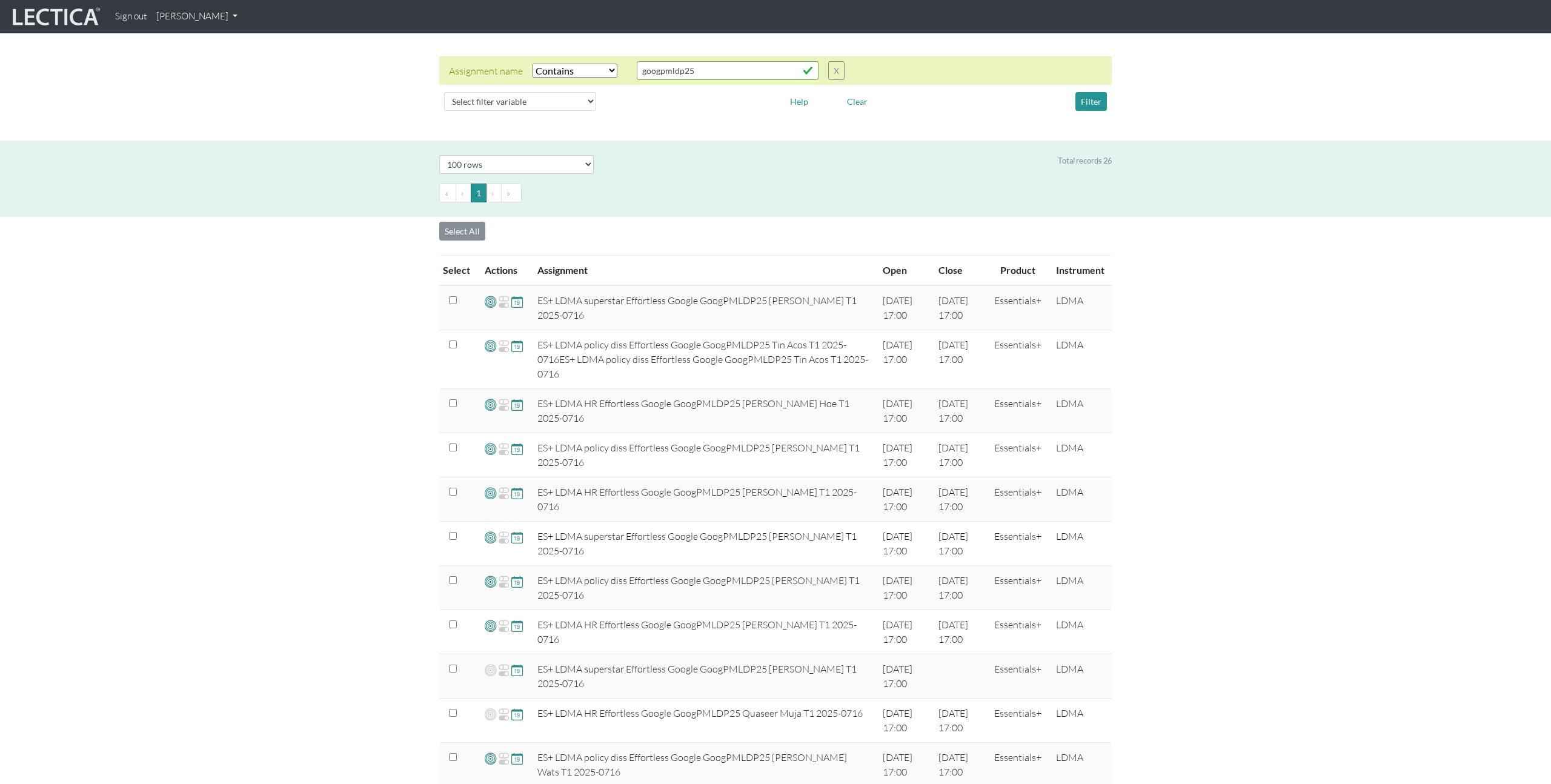
scroll to position [0, 0]
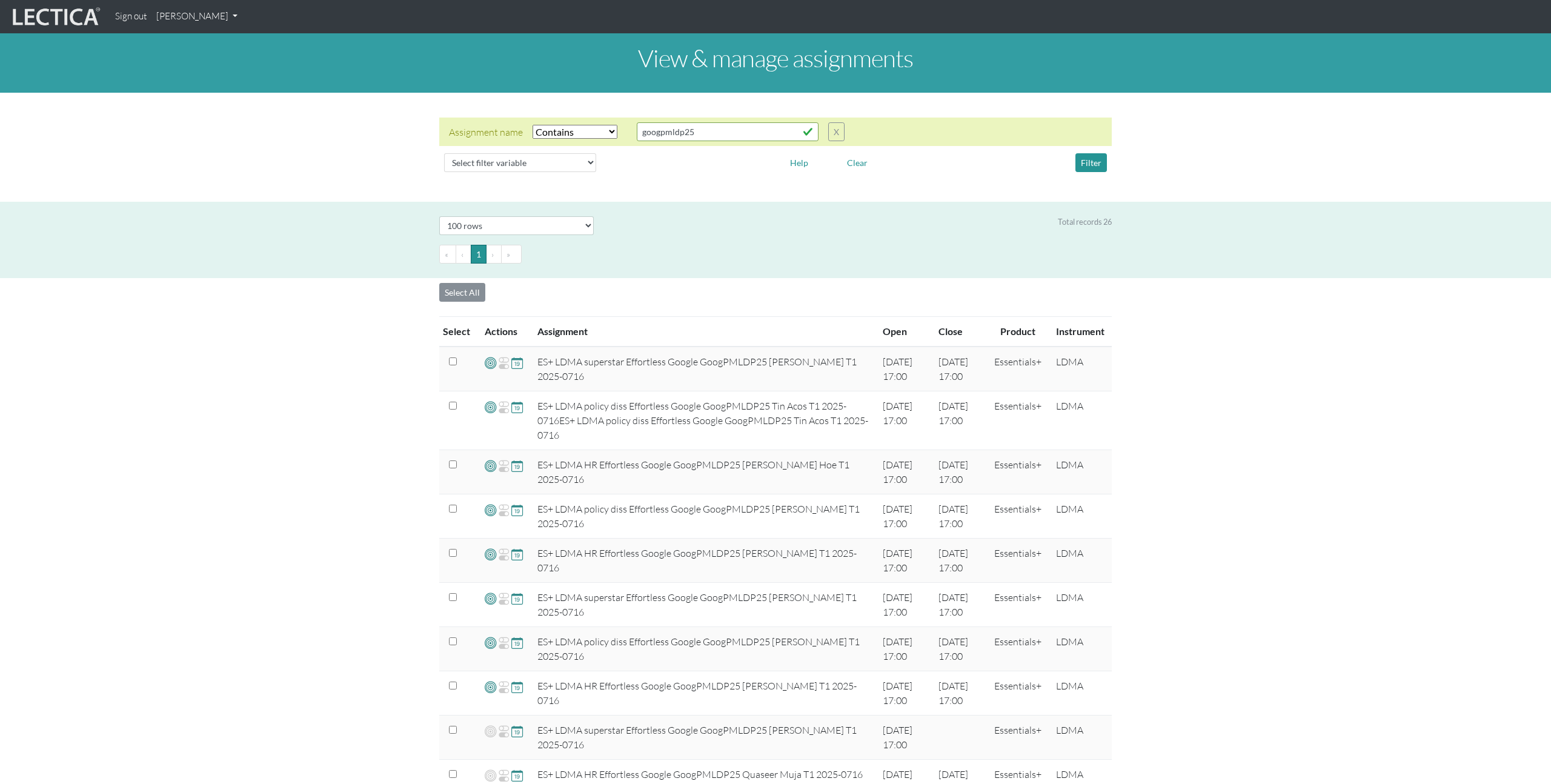
click at [390, 456] on div "View & manage assignments Assignment name Select filter Equals Does not equal C…" at bounding box center [775, 776] width 1551 height 1487
click at [355, 475] on div "View & manage assignments Assignment name Select filter Equals Does not equal C…" at bounding box center [775, 776] width 1551 height 1487
